Goal: Transaction & Acquisition: Purchase product/service

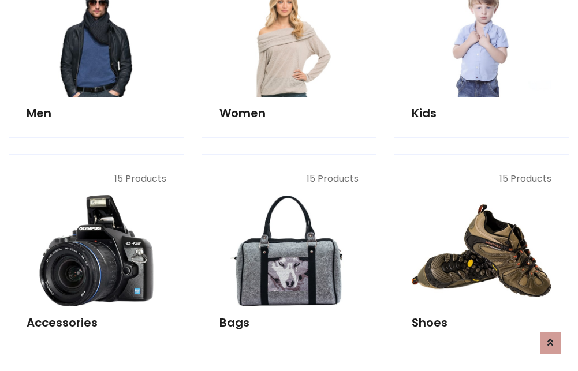
scroll to position [386, 0]
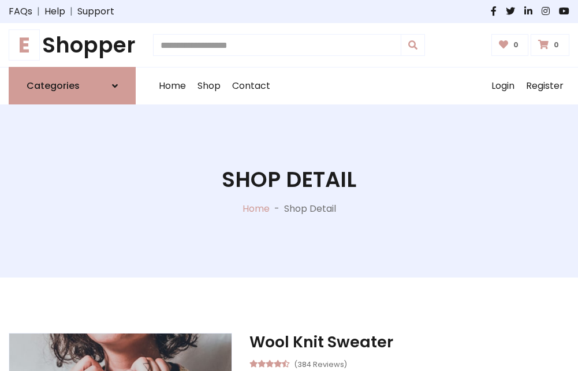
click at [72, 45] on h1 "E Shopper" at bounding box center [72, 44] width 127 height 25
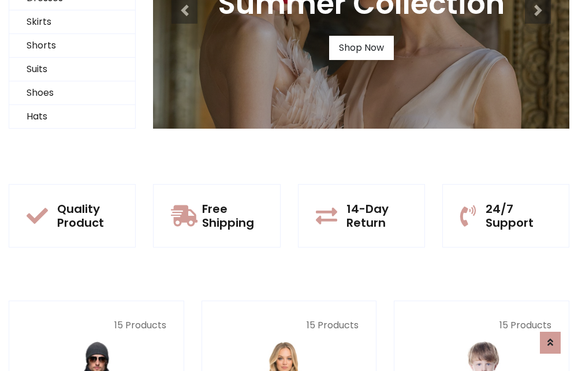
scroll to position [111, 0]
